Goal: Task Accomplishment & Management: Manage account settings

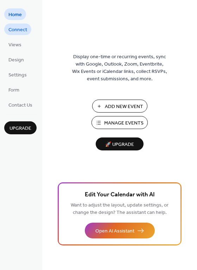
click at [27, 32] on link "Connect" at bounding box center [17, 30] width 27 height 12
click at [18, 78] on span "Settings" at bounding box center [17, 75] width 18 height 7
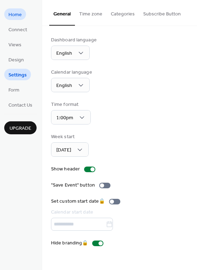
click at [20, 18] on span "Home" at bounding box center [14, 14] width 13 height 7
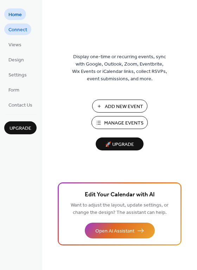
click at [22, 30] on span "Connect" at bounding box center [17, 29] width 19 height 7
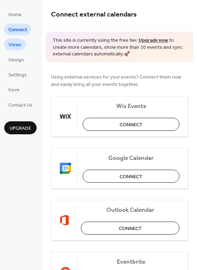
click at [22, 47] on link "Views" at bounding box center [14, 45] width 21 height 12
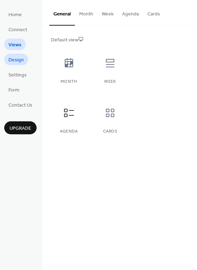
click at [15, 64] on span "Design" at bounding box center [15, 60] width 15 height 7
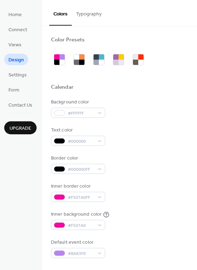
click at [92, 20] on button "Typography" at bounding box center [89, 12] width 34 height 25
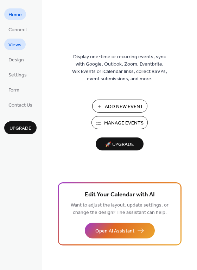
click at [18, 39] on link "Views" at bounding box center [14, 45] width 21 height 12
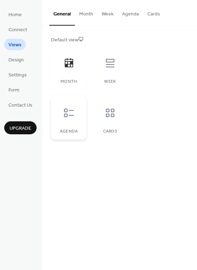
click at [75, 111] on div at bounding box center [68, 113] width 21 height 21
click at [131, 16] on button "Agenda" at bounding box center [130, 12] width 25 height 25
